Goal: Task Accomplishment & Management: Complete application form

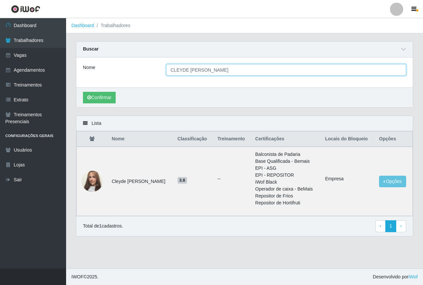
drag, startPoint x: 258, startPoint y: 71, endPoint x: 153, endPoint y: 80, distance: 105.1
click at [153, 80] on div "Nome CLEYDE MARIA FRANCA DOS SANTOS" at bounding box center [244, 72] width 336 height 30
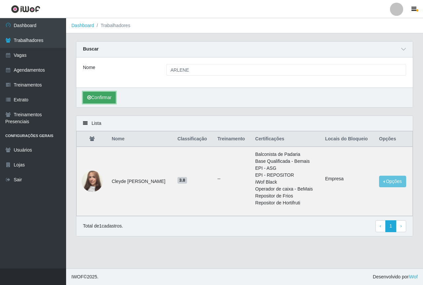
click at [99, 97] on button "Confirmar" at bounding box center [99, 98] width 33 height 12
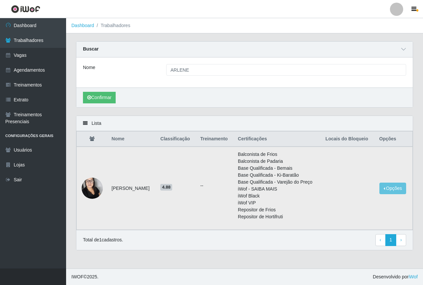
click at [99, 184] on img at bounding box center [92, 188] width 21 height 36
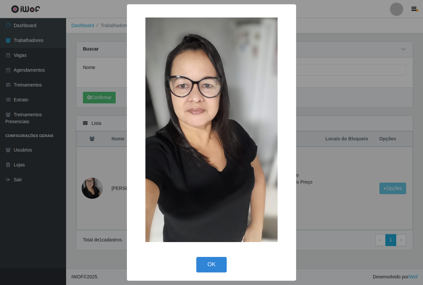
click at [313, 256] on div "× OK Cancel" at bounding box center [211, 142] width 423 height 285
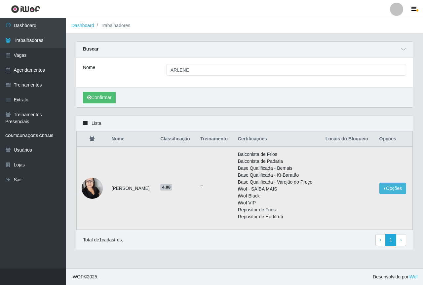
click at [390, 182] on td "Opções Bloquear - Empresa Bloquear - Loja" at bounding box center [393, 188] width 37 height 83
click at [392, 187] on button "Opções" at bounding box center [392, 189] width 27 height 12
click at [358, 188] on button "Bloquear - Empresa" at bounding box center [351, 190] width 53 height 14
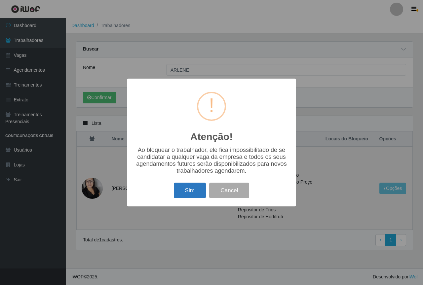
click at [188, 192] on button "Sim" at bounding box center [190, 191] width 32 height 16
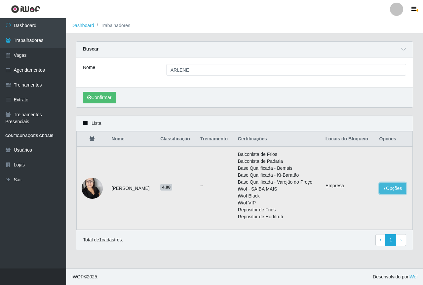
click at [393, 189] on button "Opções" at bounding box center [392, 189] width 27 height 12
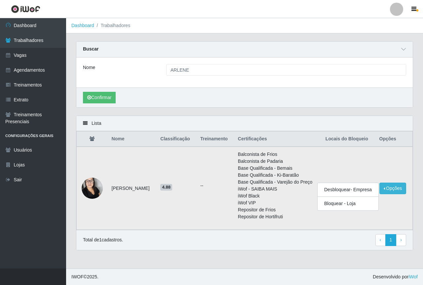
click at [301, 216] on li "Repositor de Hortifruti" at bounding box center [278, 216] width 80 height 7
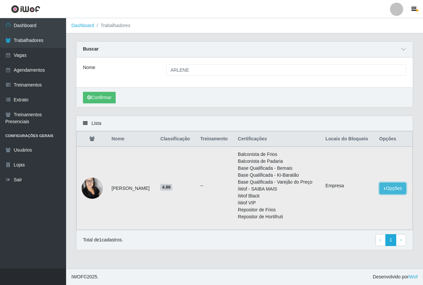
click at [391, 191] on button "Opções" at bounding box center [392, 189] width 27 height 12
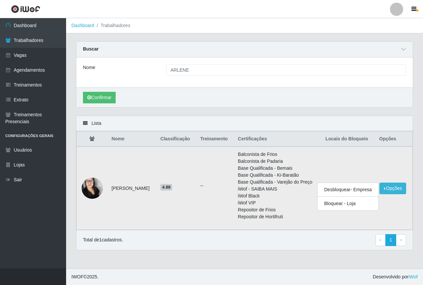
click at [348, 222] on td "Empresa" at bounding box center [348, 188] width 54 height 83
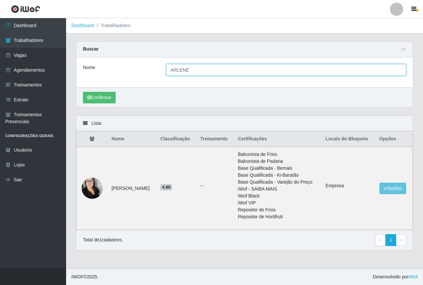
click at [194, 74] on input "ARLENE" at bounding box center [286, 70] width 240 height 12
type input "A"
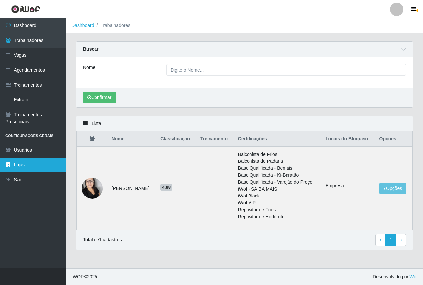
drag, startPoint x: 3, startPoint y: 193, endPoint x: 0, endPoint y: 167, distance: 26.2
click at [0, 178] on ul "Dashboard Trabalhadores Vagas Agendamentos Treinamentos Extrato Treinamentos Pr…" at bounding box center [33, 143] width 66 height 250
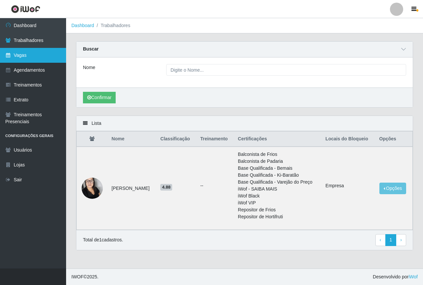
click at [21, 59] on link "Vagas" at bounding box center [33, 55] width 66 height 15
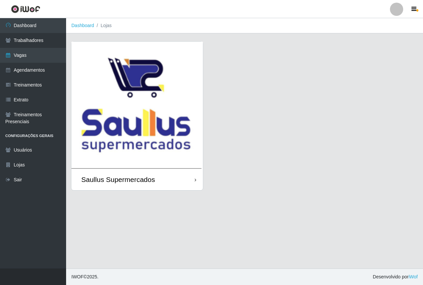
click at [99, 104] on img at bounding box center [136, 105] width 131 height 127
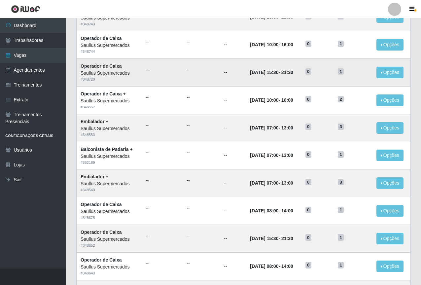
scroll to position [275, 0]
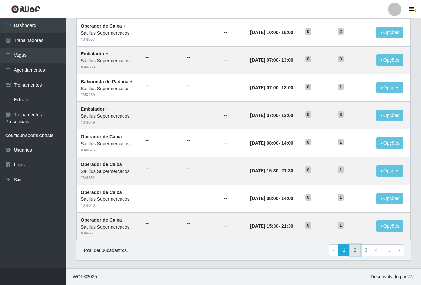
click at [357, 250] on link "2" at bounding box center [354, 250] width 11 height 12
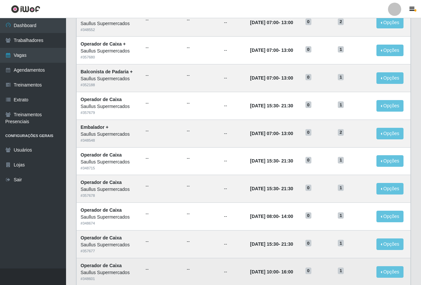
scroll to position [264, 0]
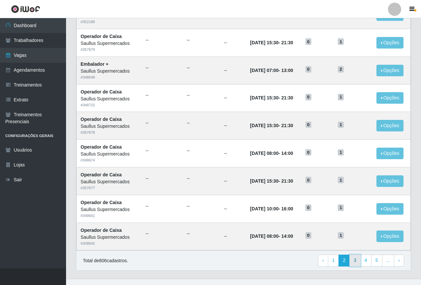
click at [353, 259] on link "3" at bounding box center [354, 261] width 11 height 12
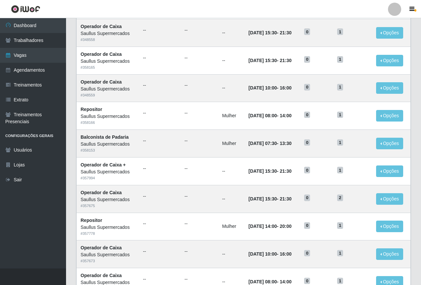
scroll to position [275, 0]
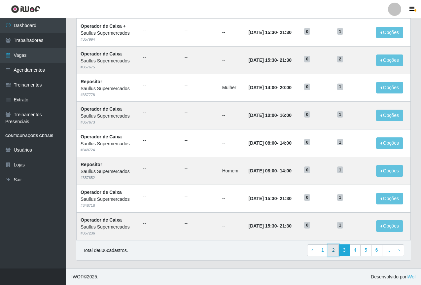
click at [337, 249] on link "2" at bounding box center [333, 250] width 11 height 12
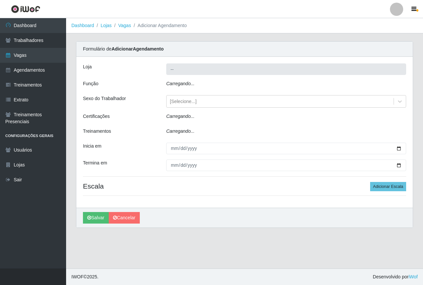
type input "Saullus Supermercados"
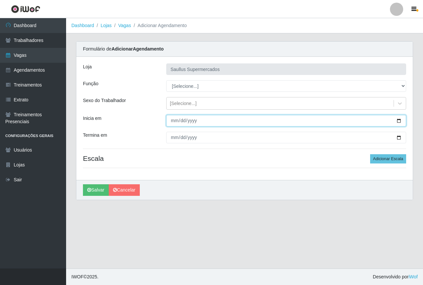
click at [172, 119] on input "Inicia em" at bounding box center [286, 121] width 240 height 12
type input "2025-10-16"
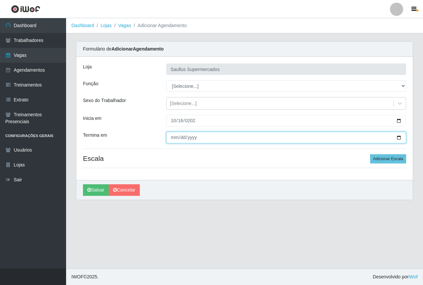
click at [175, 136] on input "Termina em" at bounding box center [286, 138] width 240 height 12
type input "2025-10-16"
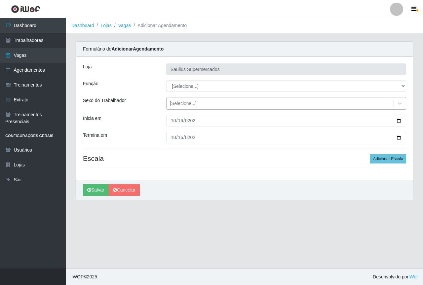
click at [191, 107] on div "[Selecione...]" at bounding box center [183, 103] width 27 height 7
click at [155, 124] on div "Inicia em" at bounding box center [119, 121] width 83 height 12
drag, startPoint x: 379, startPoint y: 161, endPoint x: 284, endPoint y: 161, distance: 95.1
click at [378, 162] on button "Adicionar Escala" at bounding box center [388, 158] width 36 height 9
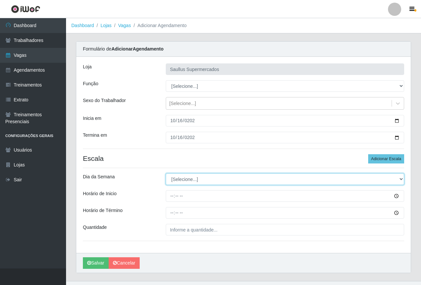
click at [182, 182] on select "[Selecione...] Segunda Terça Quarta Quinta Sexta Sábado Domingo" at bounding box center [285, 179] width 238 height 12
select select "4"
click at [166, 173] on select "[Selecione...] Segunda Terça Quarta Quinta Sexta Sábado Domingo" at bounding box center [285, 179] width 238 height 12
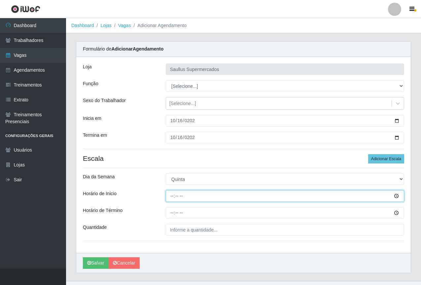
click at [170, 201] on input "Horário de Inicio" at bounding box center [285, 196] width 238 height 12
type input "15:30"
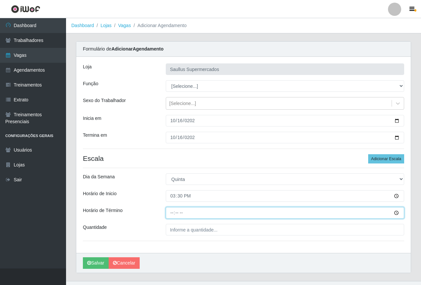
click at [169, 214] on input "Horário de Término" at bounding box center [285, 213] width 238 height 12
type input "21:30"
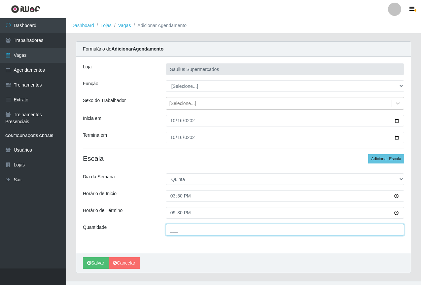
click at [189, 234] on input "___" at bounding box center [285, 230] width 238 height 12
type input "1__"
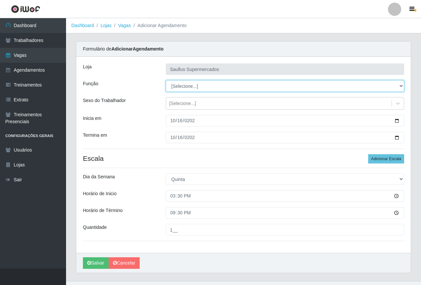
click at [187, 90] on select "[Selecione...] ASG ASG + ASG ++ Balconista de Açougue Balconista de Açougue + B…" at bounding box center [285, 86] width 238 height 12
select select "22"
click at [166, 80] on select "[Selecione...] ASG ASG + ASG ++ Balconista de Açougue Balconista de Açougue + B…" at bounding box center [285, 86] width 238 height 12
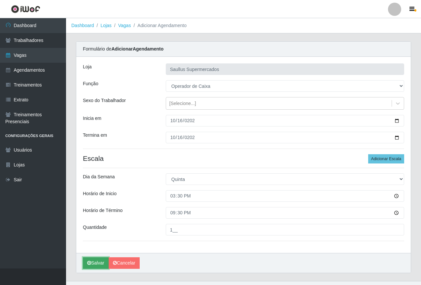
click at [98, 265] on button "Salvar" at bounding box center [96, 263] width 26 height 12
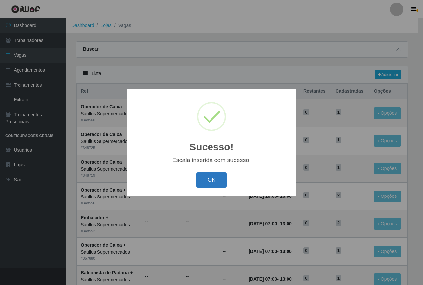
click at [217, 181] on button "OK" at bounding box center [211, 180] width 31 height 16
